Goal: Task Accomplishment & Management: Manage account settings

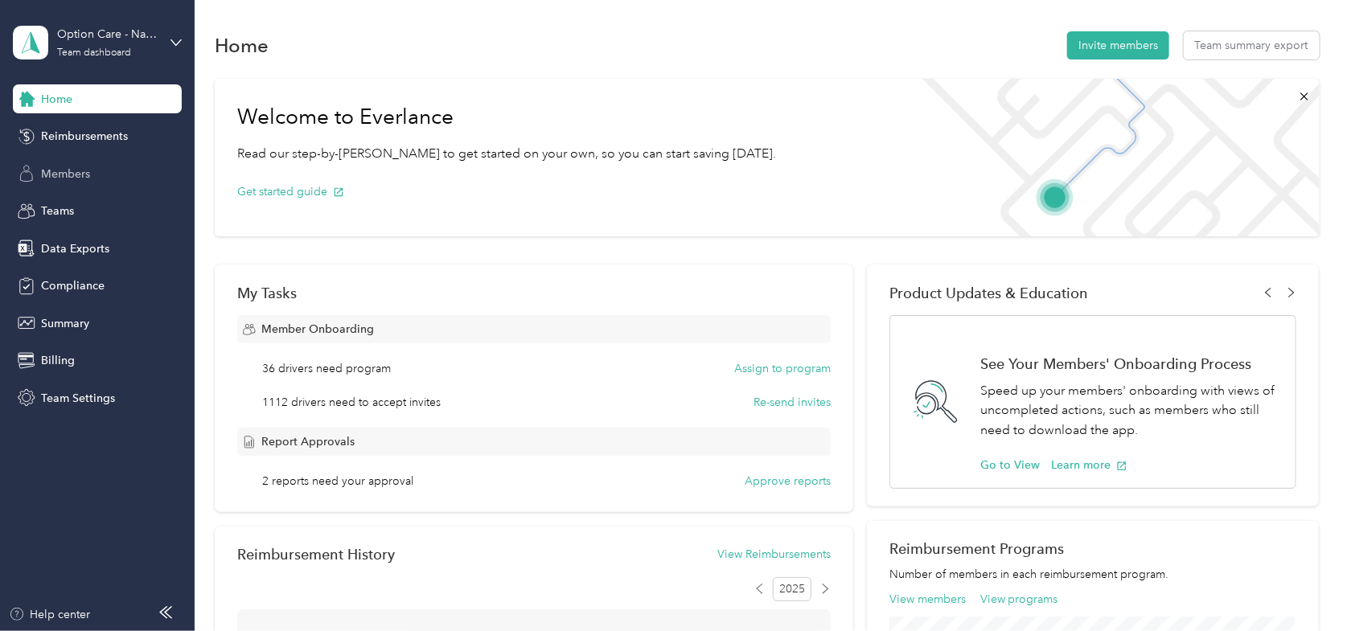
click at [85, 172] on span "Members" at bounding box center [65, 174] width 49 height 17
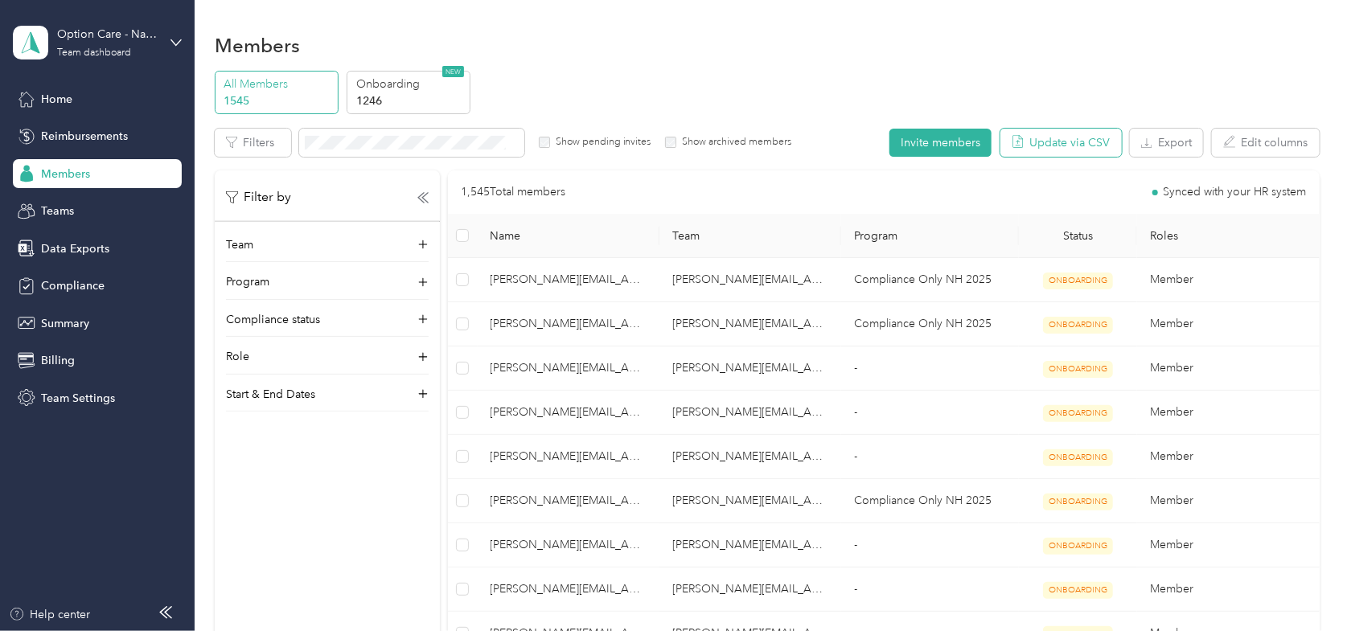
click at [1031, 137] on button "Update via CSV" at bounding box center [1060, 143] width 121 height 28
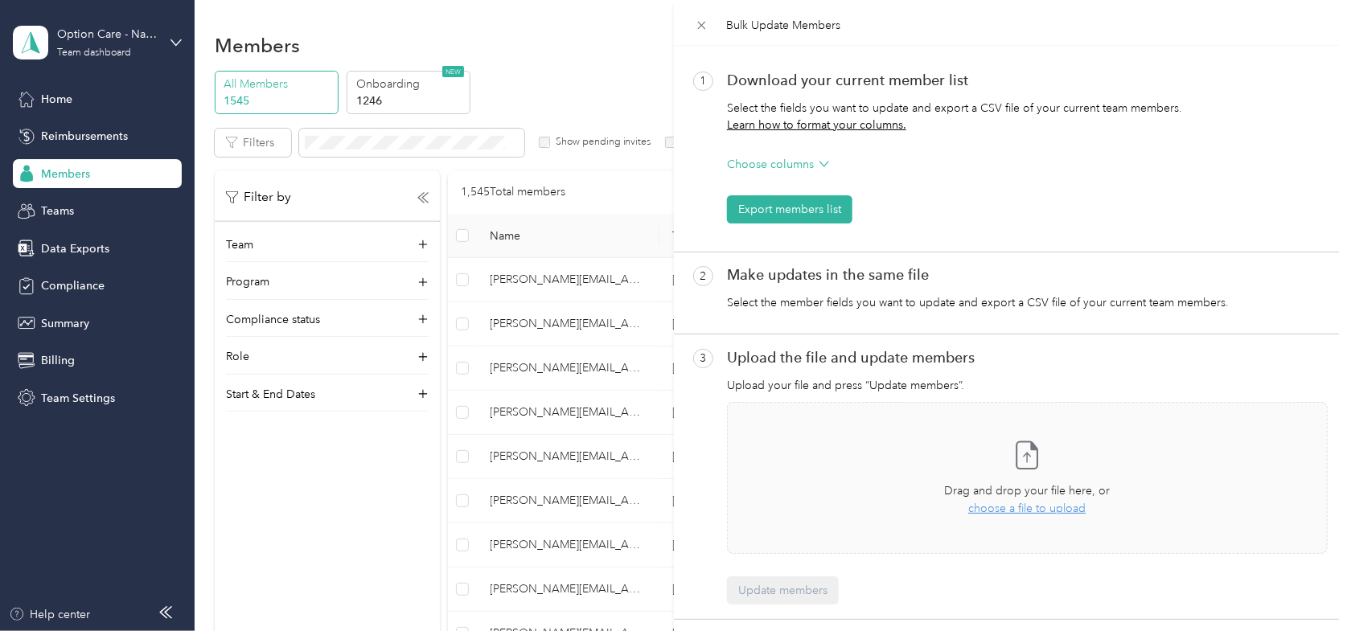
click at [618, 76] on div "Bulk Update Members 1 Download your current member list Select the fields you w…" at bounding box center [673, 315] width 1347 height 631
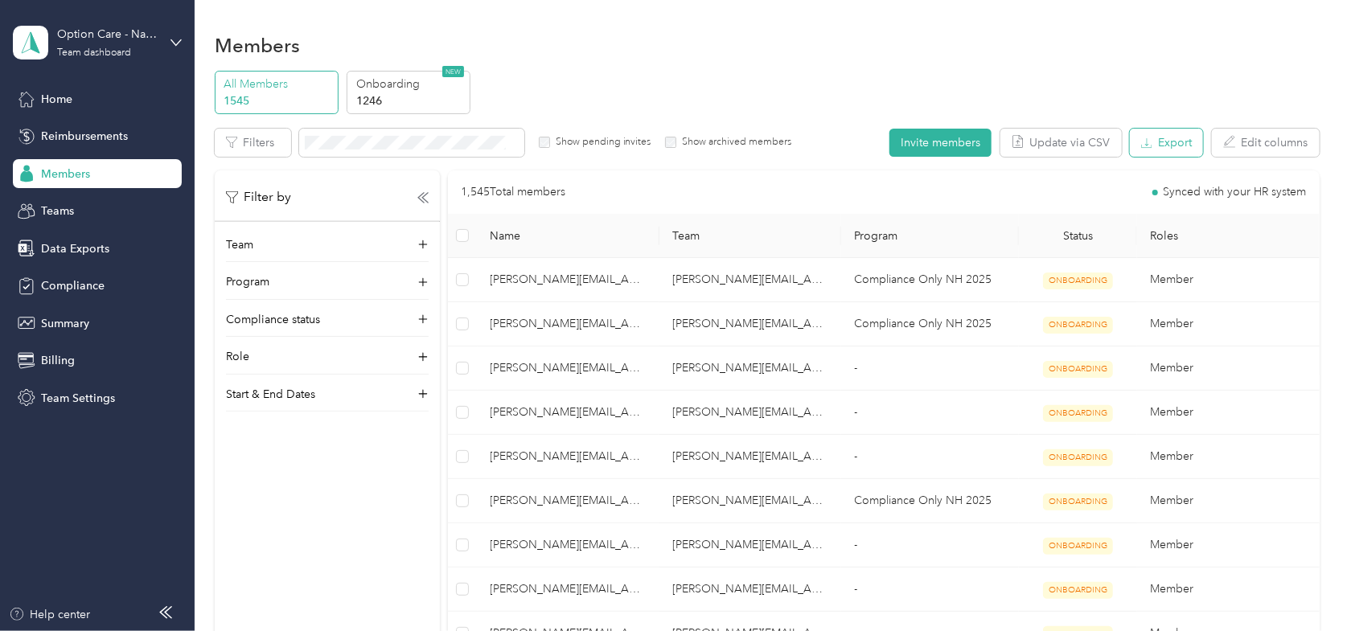
click at [1162, 150] on button "Export" at bounding box center [1165, 143] width 73 height 28
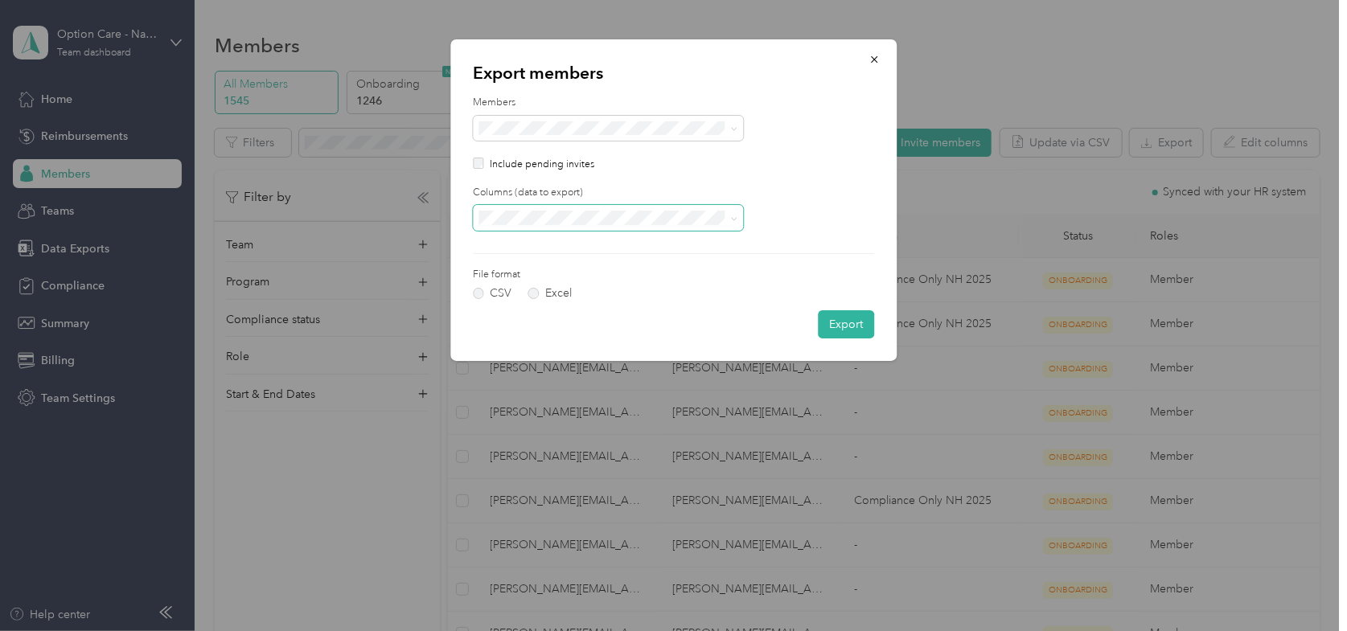
click at [551, 210] on span at bounding box center [608, 217] width 270 height 25
click at [517, 269] on span "All columns" at bounding box center [513, 275] width 59 height 14
click at [535, 293] on label "Excel" at bounding box center [549, 293] width 43 height 11
click at [848, 323] on button "Export" at bounding box center [846, 324] width 56 height 28
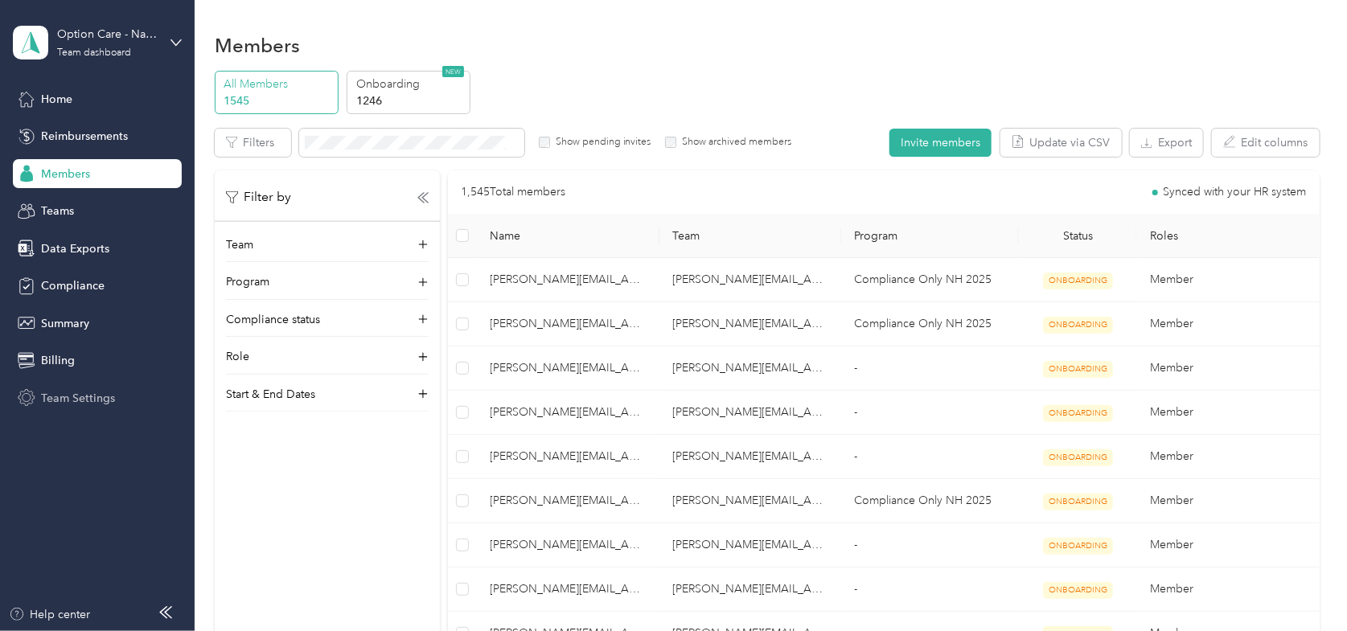
click at [63, 393] on span "Team Settings" at bounding box center [78, 398] width 74 height 17
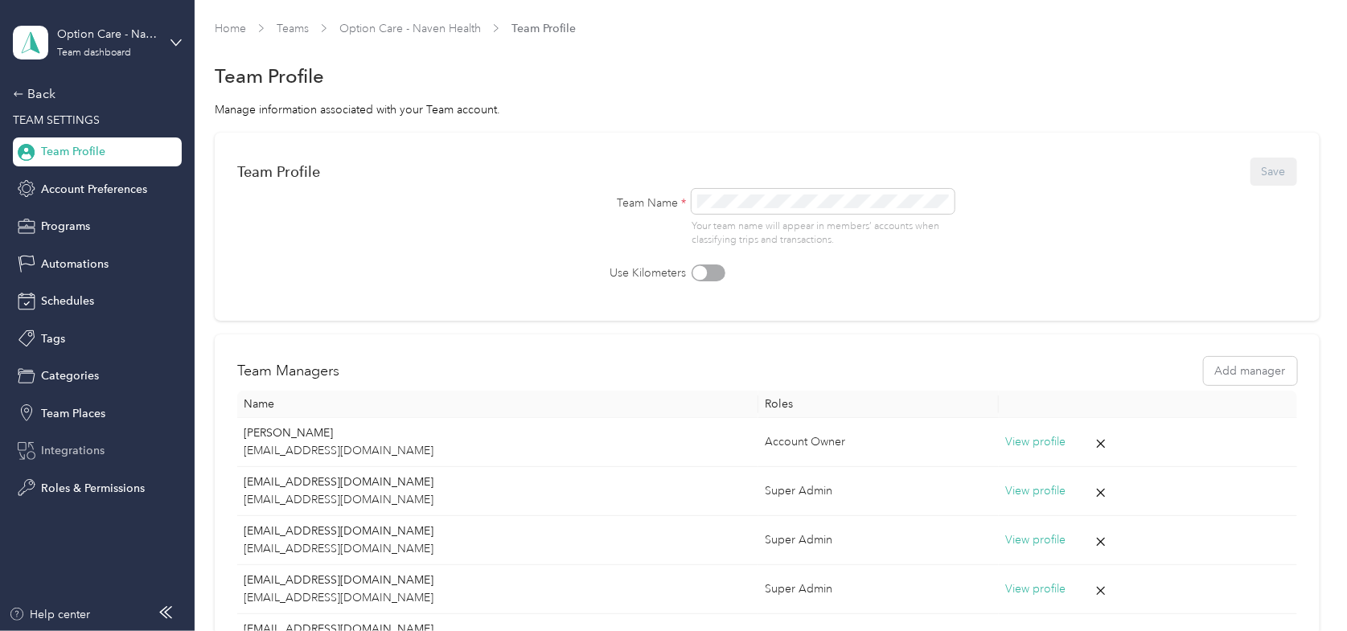
click at [74, 444] on span "Integrations" at bounding box center [73, 450] width 64 height 17
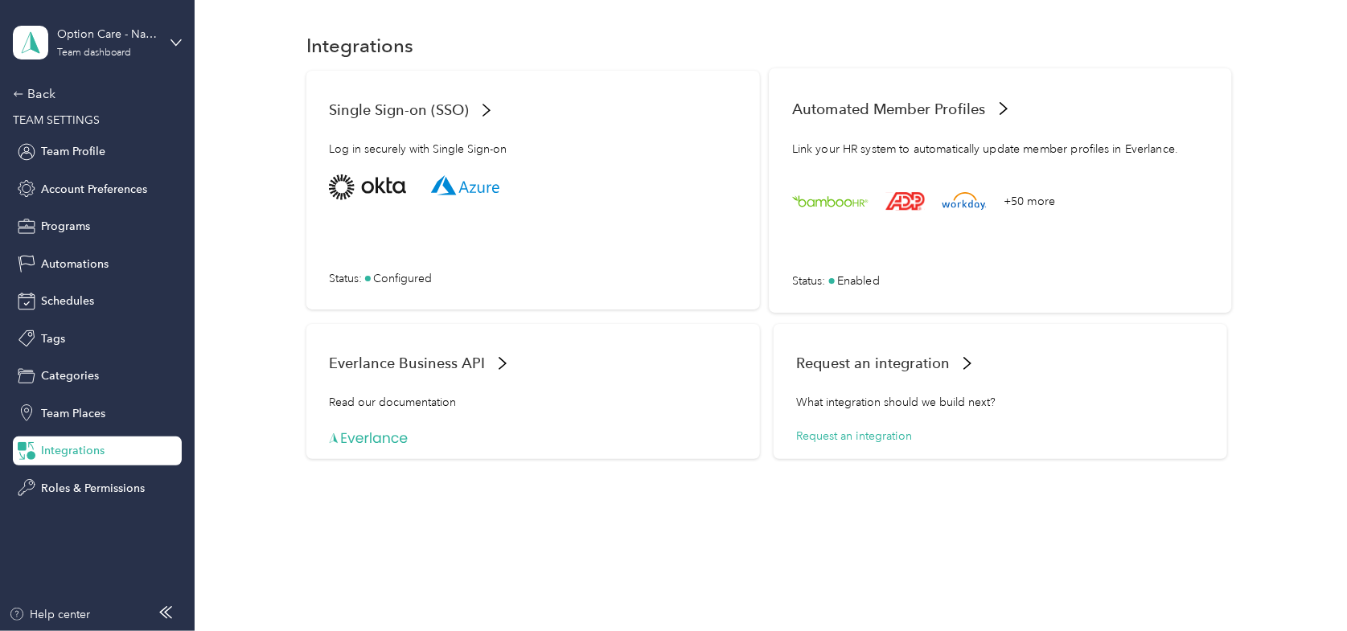
click at [871, 105] on span "Automated Member Profiles" at bounding box center [889, 108] width 194 height 17
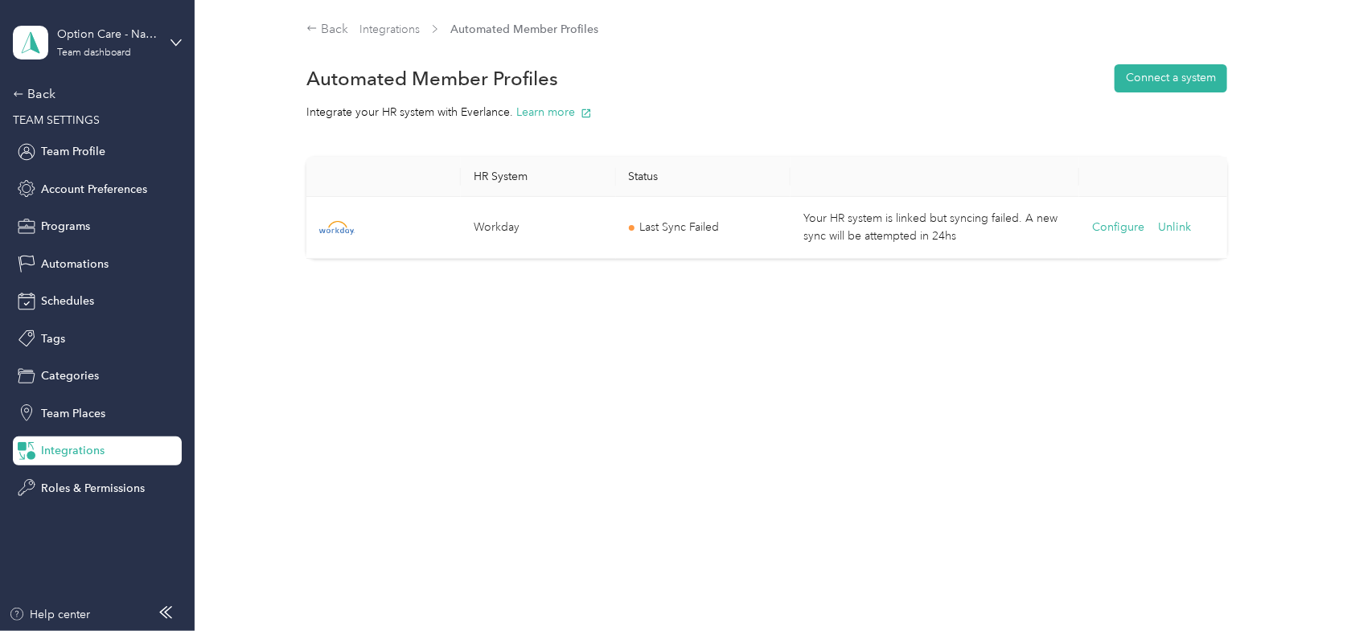
drag, startPoint x: 1034, startPoint y: 80, endPoint x: 1024, endPoint y: 78, distance: 9.8
click at [1033, 80] on div "Automated Member Profiles Connect a system" at bounding box center [766, 78] width 920 height 34
drag, startPoint x: 17, startPoint y: 74, endPoint x: 24, endPoint y: 86, distance: 14.1
click at [19, 79] on div "Option Care - Naven Health Team dashboard Back TEAM SETTINGS Team Profile Accou…" at bounding box center [97, 251] width 169 height 502
click at [23, 89] on icon at bounding box center [18, 93] width 11 height 11
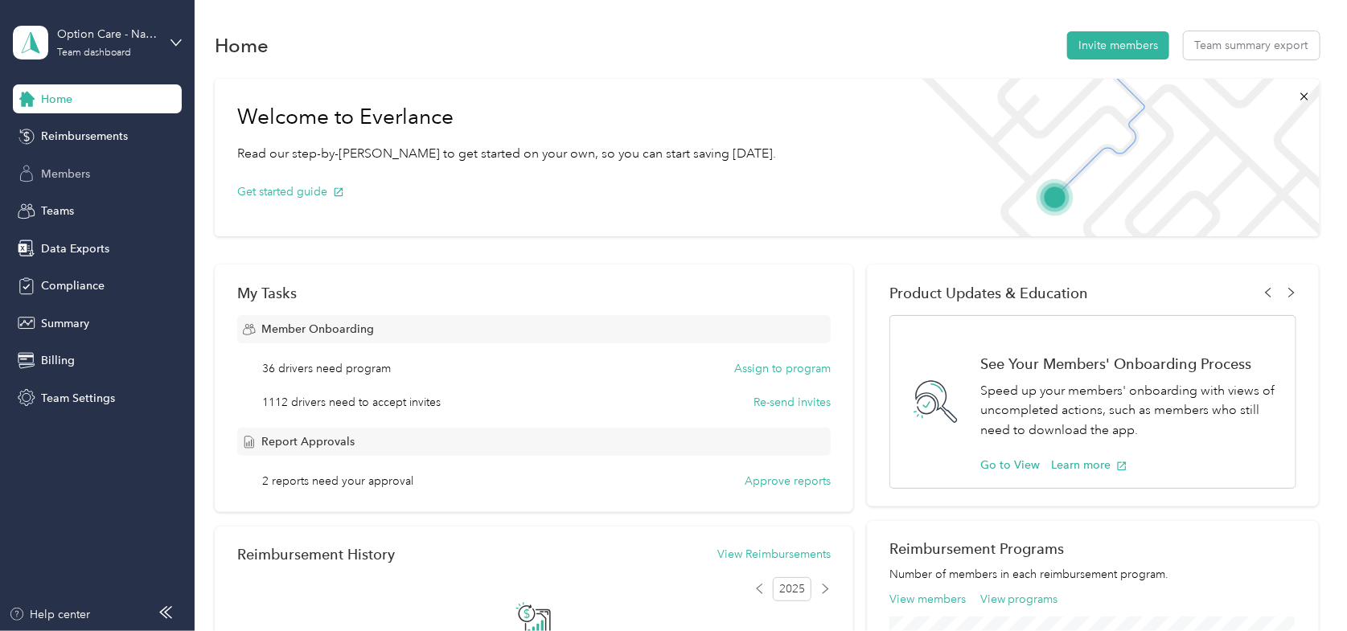
click at [64, 166] on span "Members" at bounding box center [65, 174] width 49 height 17
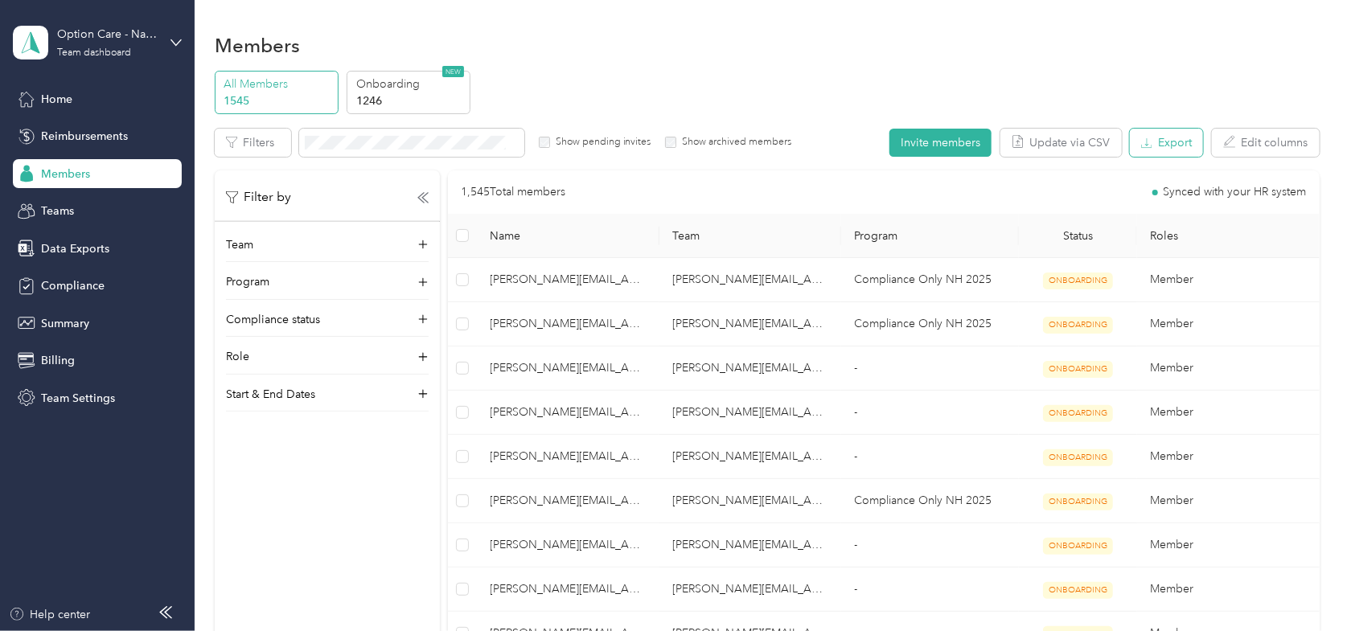
click at [1167, 143] on button "Export" at bounding box center [1165, 143] width 73 height 28
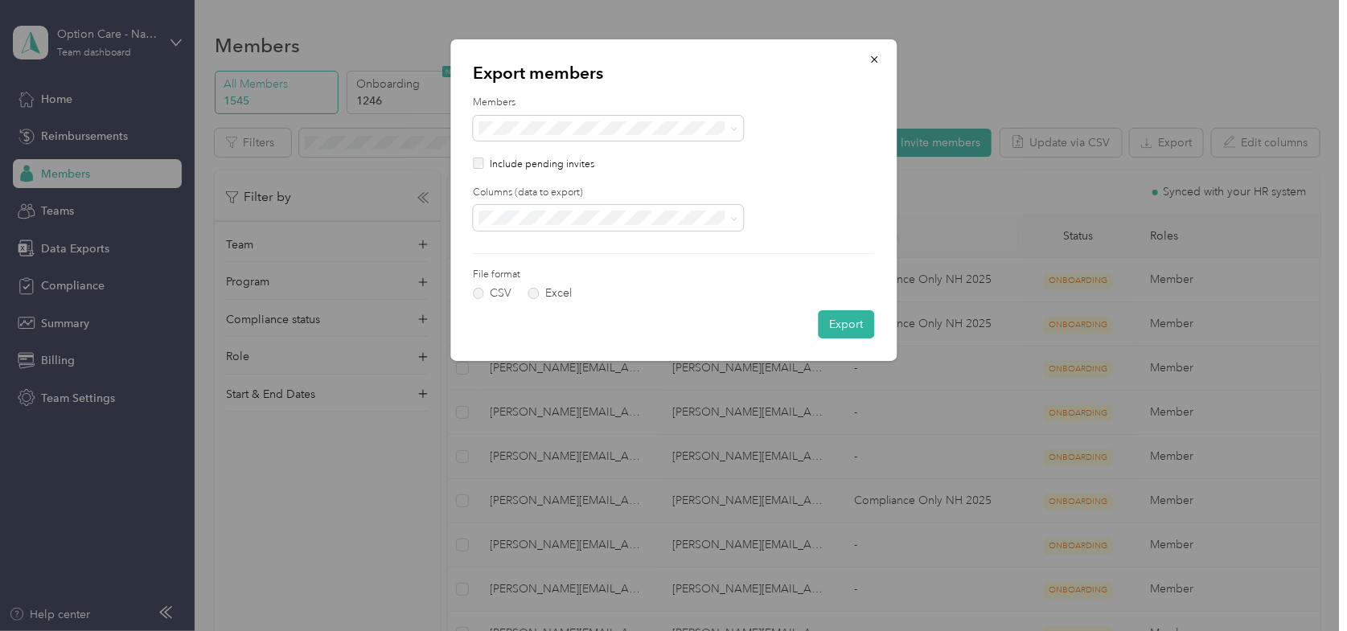
click at [481, 162] on div "Include pending invites" at bounding box center [673, 165] width 401 height 14
click at [499, 270] on span "All columns" at bounding box center [513, 275] width 59 height 14
click at [534, 293] on label "Excel" at bounding box center [549, 293] width 43 height 11
click at [838, 325] on button "Export" at bounding box center [846, 324] width 56 height 28
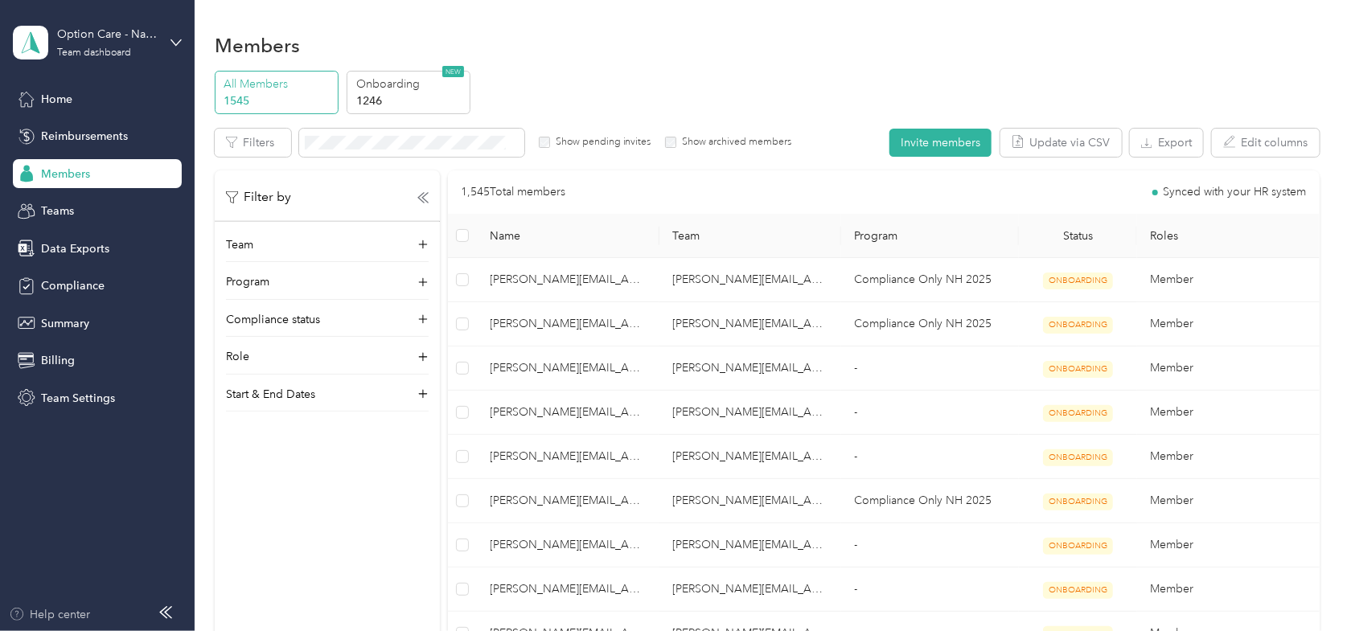
click at [55, 612] on div "Help center" at bounding box center [50, 614] width 82 height 17
click at [128, 48] on div "Team dashboard" at bounding box center [94, 53] width 74 height 10
click at [72, 211] on div "You’re signed in as [EMAIL_ADDRESS][DOMAIN_NAME] Team dashboard Personal dashbo…" at bounding box center [182, 146] width 338 height 164
click at [107, 44] on div "Option Care - Naven Health Team dashboard" at bounding box center [107, 42] width 100 height 32
click at [63, 207] on div "Log out" at bounding box center [182, 205] width 316 height 28
